Goal: Task Accomplishment & Management: Use online tool/utility

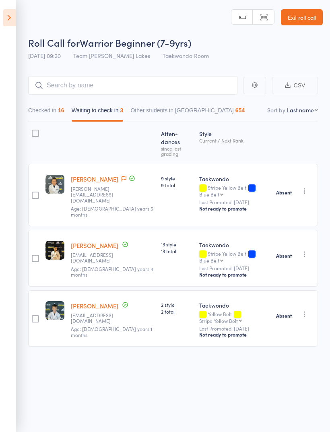
click at [9, 13] on icon at bounding box center [9, 17] width 12 height 17
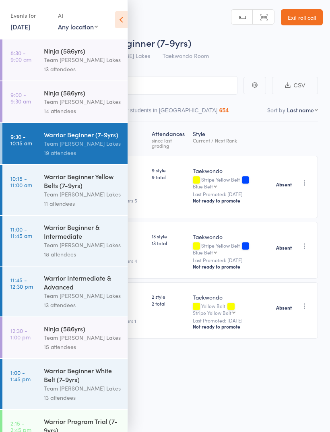
click at [54, 173] on div "Warrior Beginner Yellow Belts (7-9yrs) Team [PERSON_NAME] Lakes 11 attendees" at bounding box center [86, 190] width 84 height 50
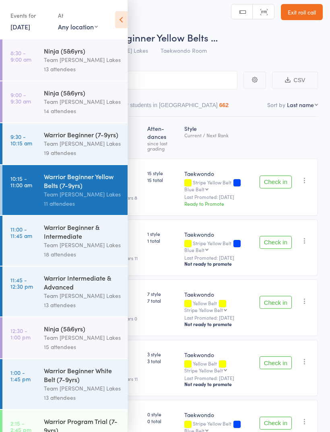
click at [120, 27] on icon at bounding box center [121, 19] width 12 height 17
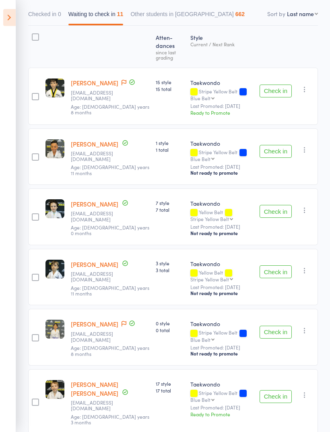
click at [287, 205] on button "Check in" at bounding box center [276, 211] width 32 height 13
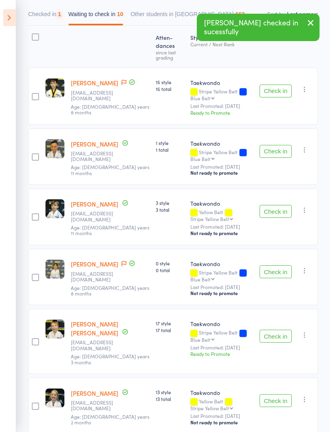
click at [284, 210] on button "Check in" at bounding box center [276, 211] width 32 height 13
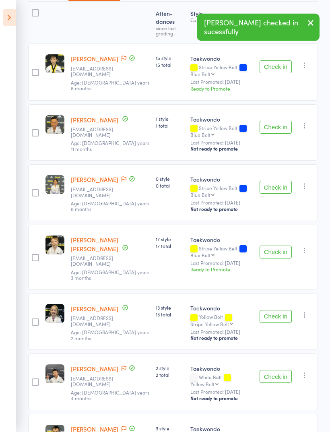
scroll to position [123, 0]
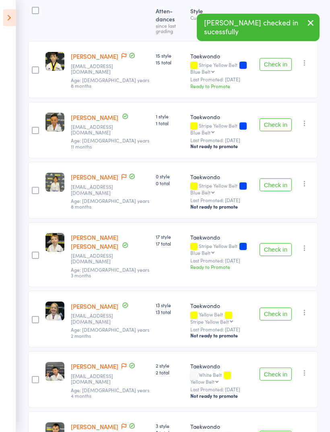
click at [278, 243] on button "Check in" at bounding box center [276, 249] width 32 height 13
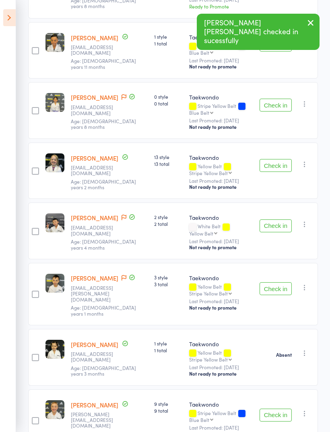
scroll to position [210, 0]
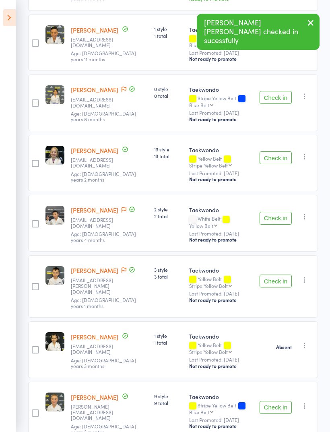
click at [274, 212] on button "Check in" at bounding box center [276, 218] width 32 height 13
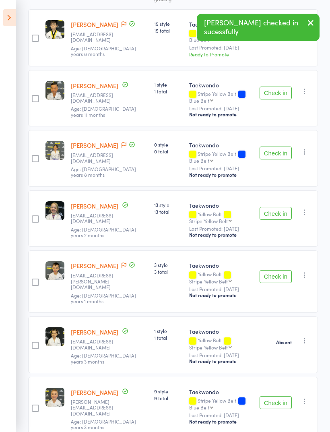
click at [278, 270] on button "Check in" at bounding box center [276, 276] width 32 height 13
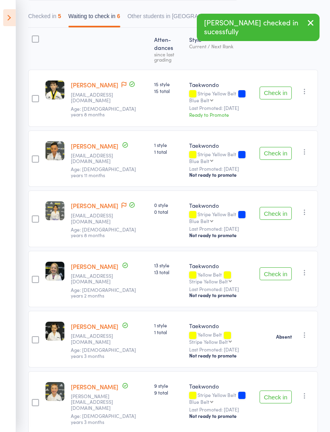
click at [273, 287] on button "Check in" at bounding box center [276, 396] width 32 height 13
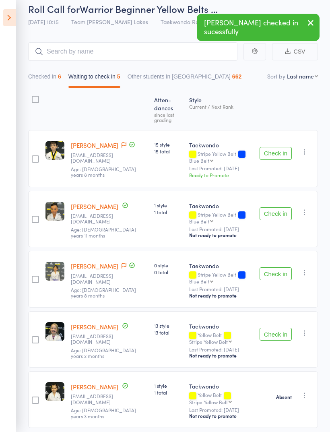
click at [29, 109] on div at bounding box center [35, 109] width 14 height 35
click at [37, 101] on div at bounding box center [35, 99] width 7 height 7
click at [33, 97] on input "checkbox" at bounding box center [33, 97] width 0 height 0
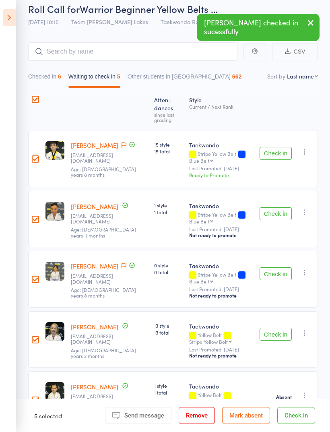
click at [250, 287] on footer "5 selected Send message Message Remove [PERSON_NAME] absent Check in" at bounding box center [173, 415] width 314 height 33
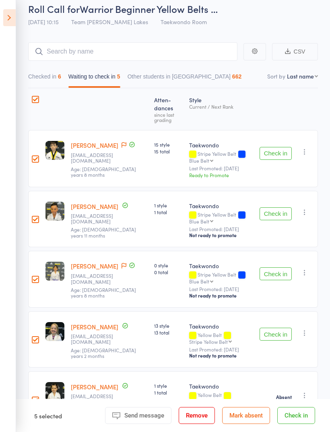
click at [254, 287] on button "Mark absent" at bounding box center [246, 415] width 48 height 17
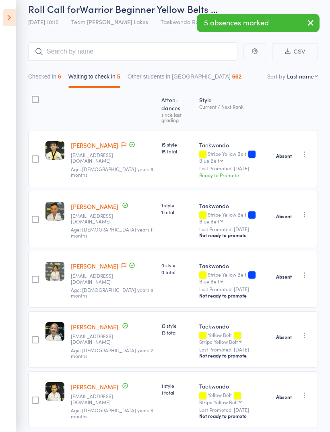
scroll to position [21, 0]
